Goal: Task Accomplishment & Management: Use online tool/utility

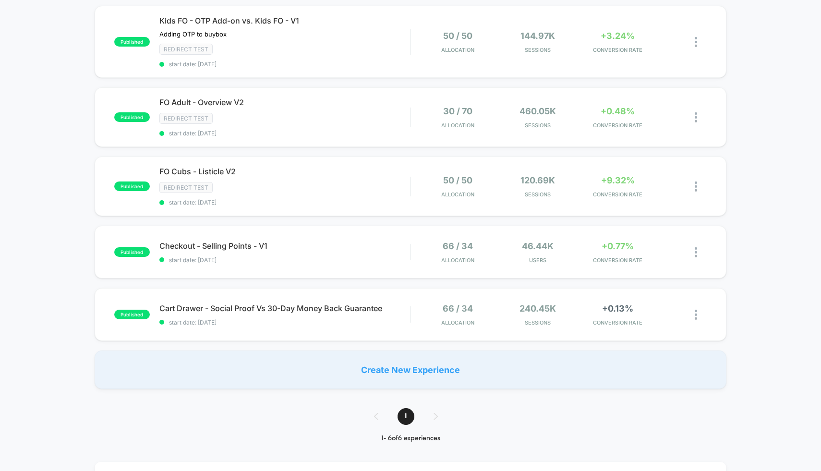
scroll to position [279, 0]
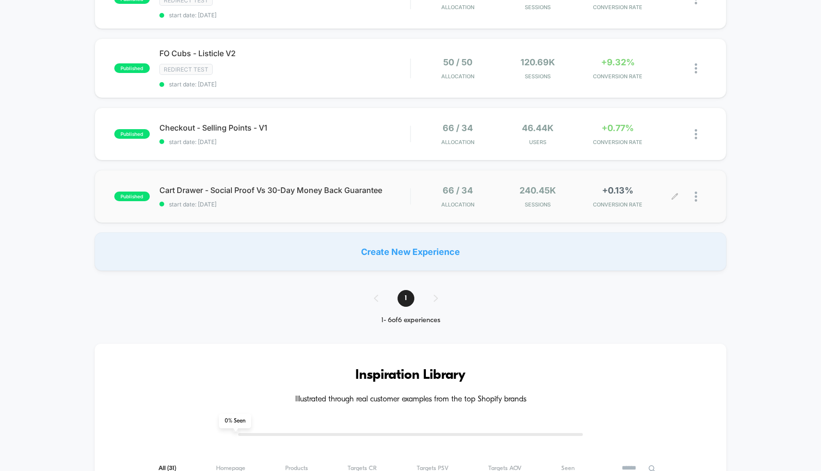
click at [583, 202] on span "CONVERSION RATE" at bounding box center [617, 204] width 75 height 7
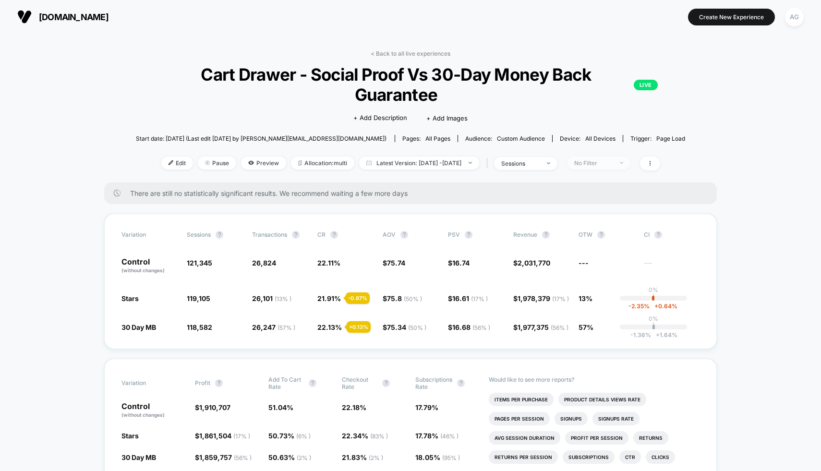
click at [610, 157] on span "No Filter" at bounding box center [598, 163] width 63 height 13
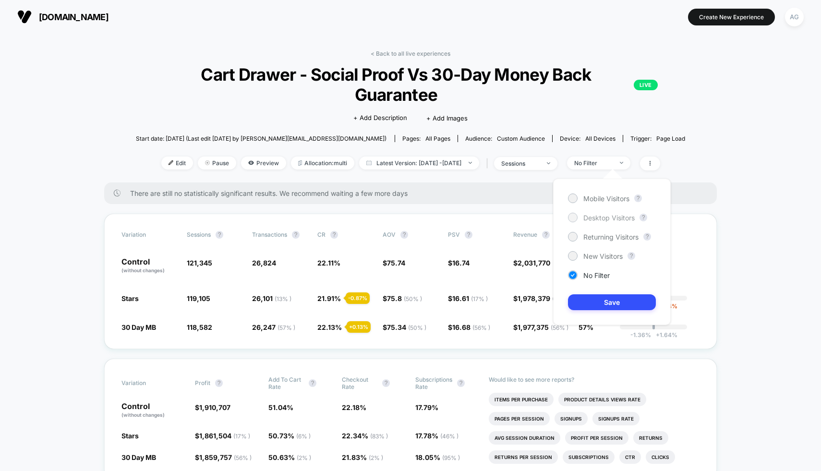
click at [594, 215] on span "Desktop Visitors" at bounding box center [608, 218] width 51 height 8
click at [608, 303] on button "Save" at bounding box center [612, 302] width 88 height 16
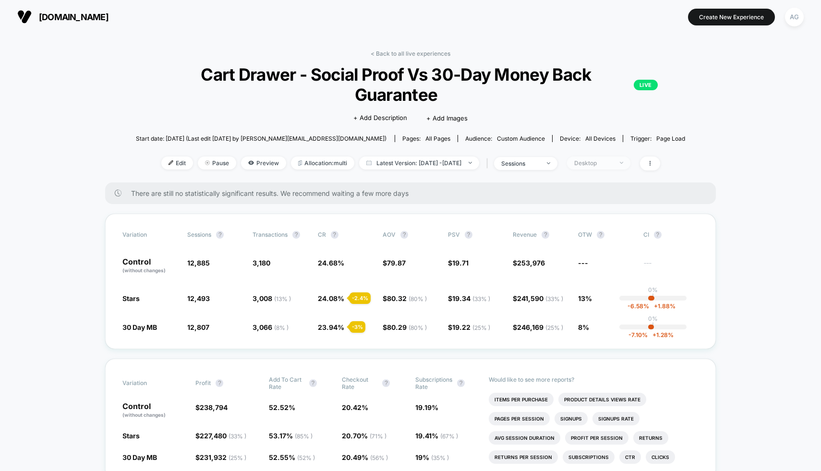
click at [613, 163] on div "Desktop" at bounding box center [593, 162] width 38 height 7
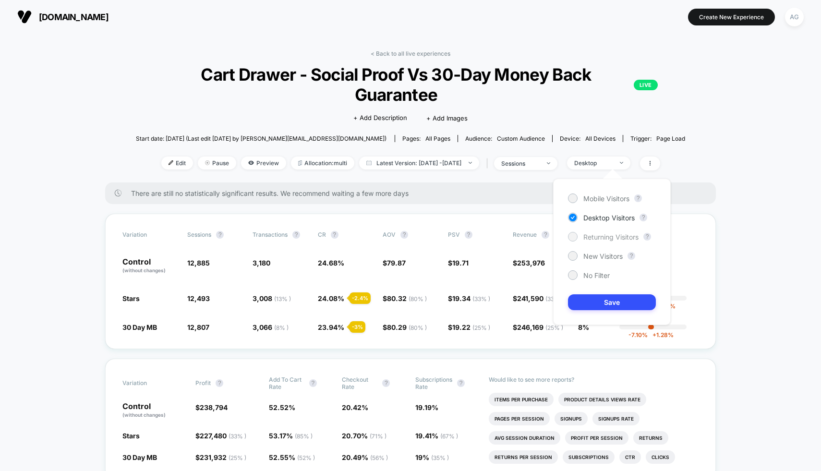
click at [607, 233] on span "Returning Visitors" at bounding box center [610, 237] width 55 height 8
click at [603, 195] on span "Mobile Visitors" at bounding box center [606, 198] width 46 height 8
click at [610, 306] on button "Save" at bounding box center [612, 302] width 88 height 16
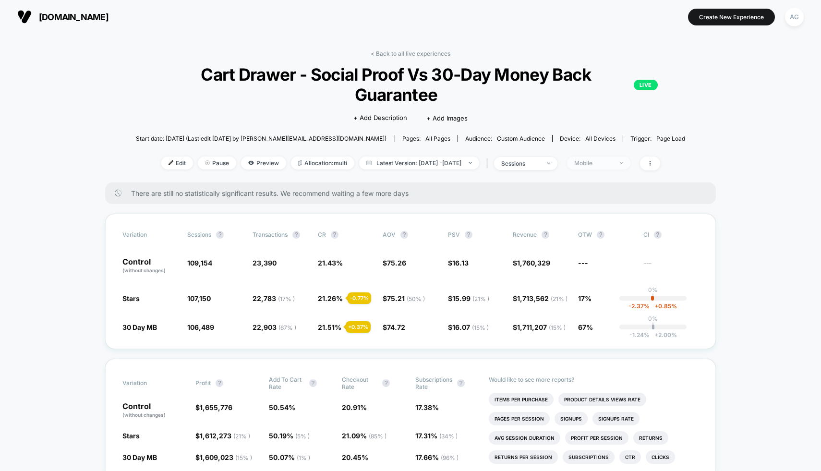
click at [613, 164] on div "Mobile" at bounding box center [593, 162] width 38 height 7
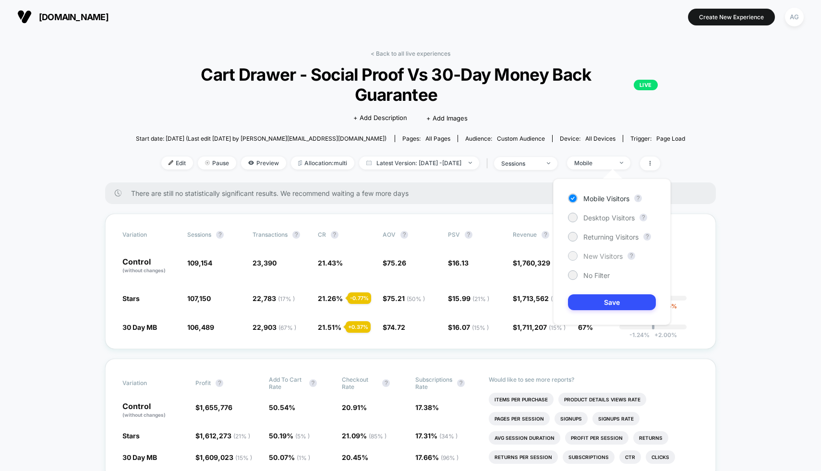
click at [594, 256] on span "New Visitors" at bounding box center [602, 256] width 39 height 8
click at [594, 306] on button "Save" at bounding box center [612, 302] width 88 height 16
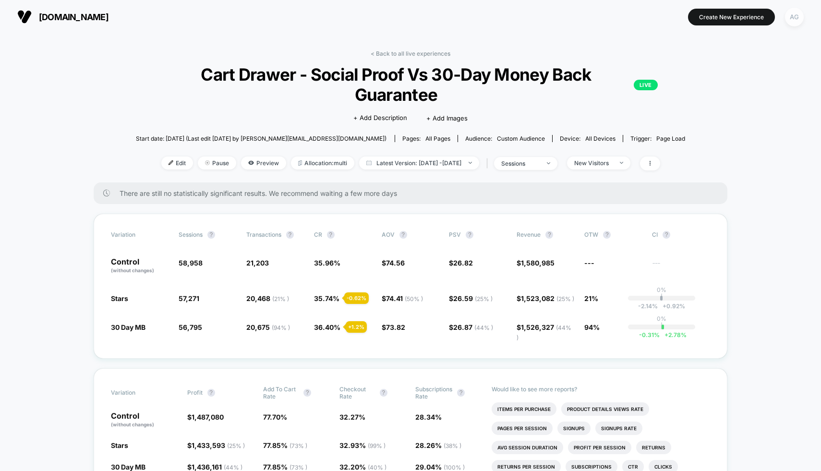
click at [790, 9] on div "AG" at bounding box center [794, 17] width 19 height 19
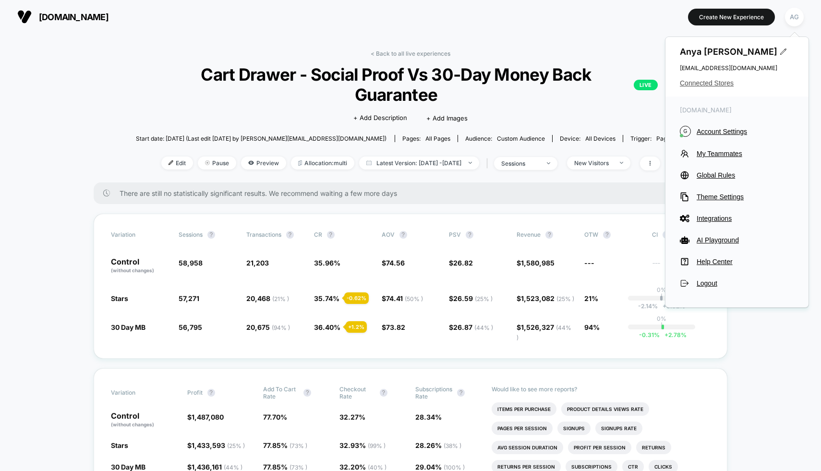
click at [724, 83] on span "Connected Stores" at bounding box center [737, 83] width 114 height 8
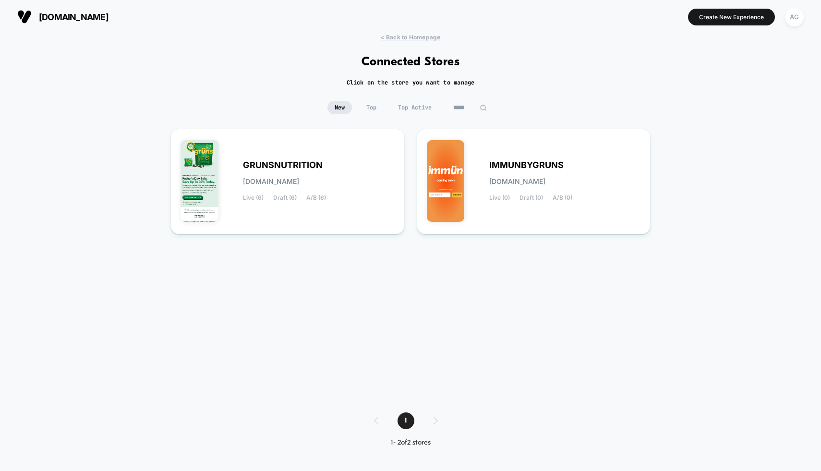
click at [468, 109] on input "*****" at bounding box center [470, 107] width 48 height 13
click at [468, 109] on input "*****" at bounding box center [470, 107] width 96 height 13
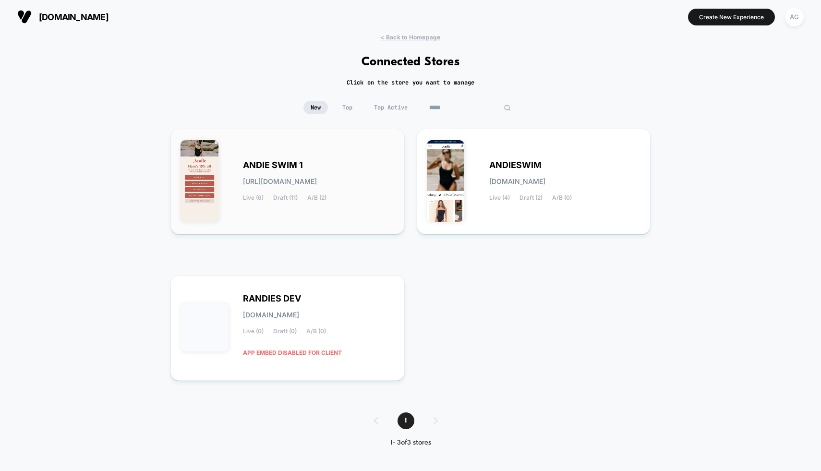
type input "*****"
click at [370, 182] on div "ANDIE SWIM 1 [URL][DOMAIN_NAME] Live (6) Draft (11) A/B (2)" at bounding box center [319, 181] width 152 height 39
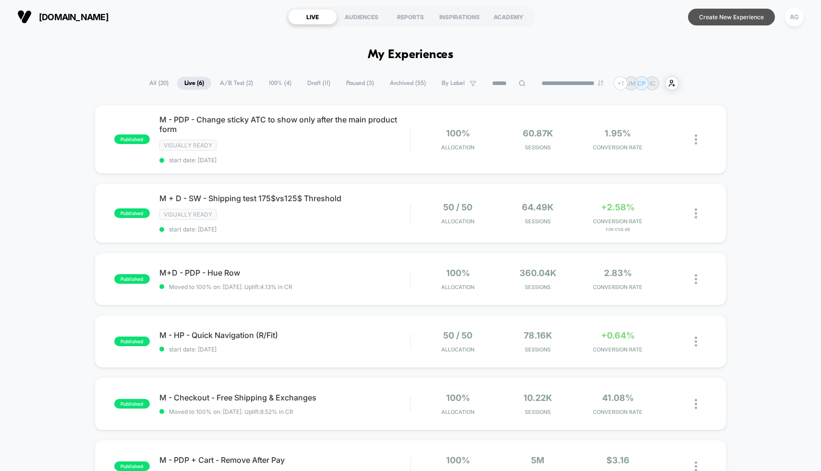
click at [722, 10] on button "Create New Experience" at bounding box center [731, 17] width 87 height 17
